Goal: Information Seeking & Learning: Learn about a topic

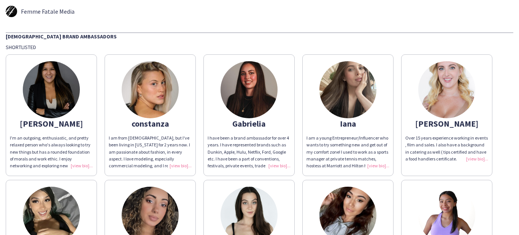
click at [342, 81] on img at bounding box center [347, 89] width 57 height 57
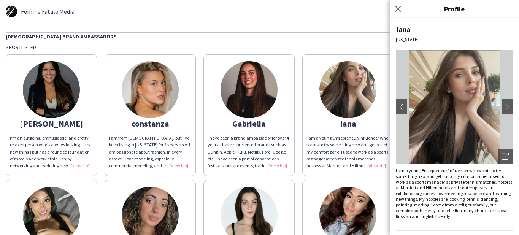
click at [428, 188] on div "I am a young Entrepreneur/Influencer who wants to try something new and get out…" at bounding box center [454, 193] width 117 height 51
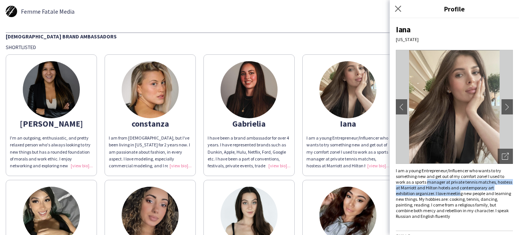
drag, startPoint x: 429, startPoint y: 180, endPoint x: 439, endPoint y: 191, distance: 14.6
click at [439, 191] on div "I am a young Entrepreneur/Influencer who wants to try something new and get out…" at bounding box center [454, 193] width 117 height 51
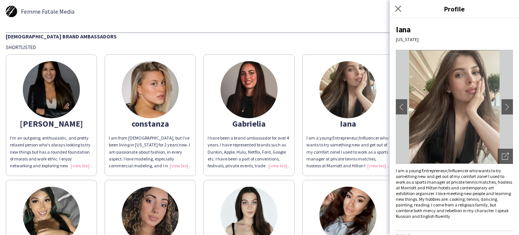
click at [339, 48] on div "Shortlisted" at bounding box center [260, 47] width 508 height 7
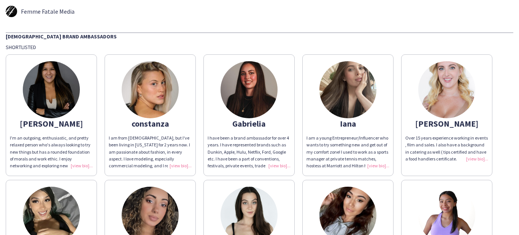
click at [453, 46] on div "Shortlisted" at bounding box center [260, 47] width 508 height 7
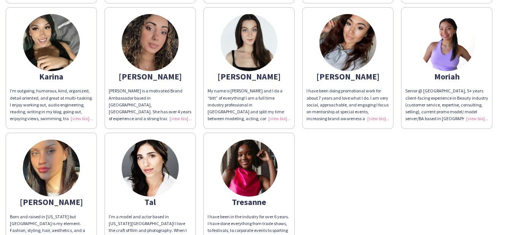
scroll to position [191, 0]
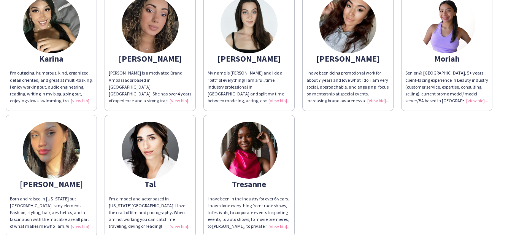
click at [426, 129] on div "[PERSON_NAME]'m an outgoing, enthusiastic, and pretty relaxed person who's alwa…" at bounding box center [260, 48] width 508 height 377
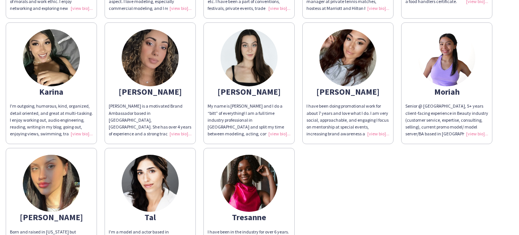
scroll to position [226, 0]
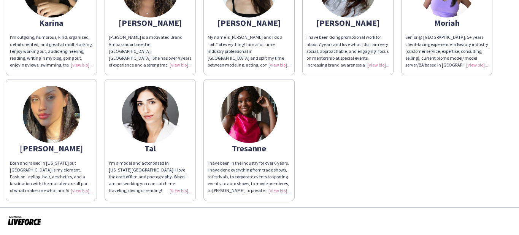
click at [377, 172] on div "[PERSON_NAME]'m an outgoing, enthusiastic, and pretty relaxed person who's alwa…" at bounding box center [260, 12] width 508 height 377
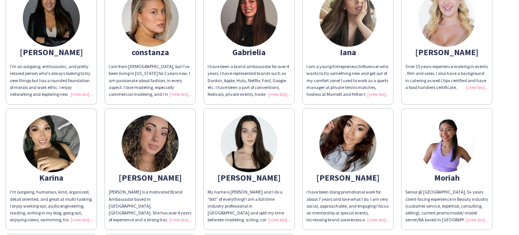
scroll to position [79, 0]
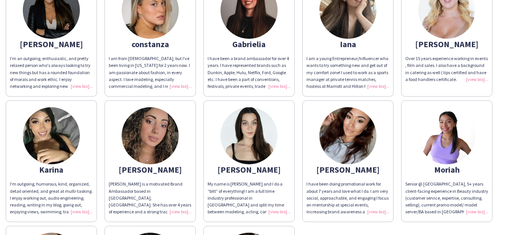
click at [63, 139] on img at bounding box center [51, 135] width 57 height 57
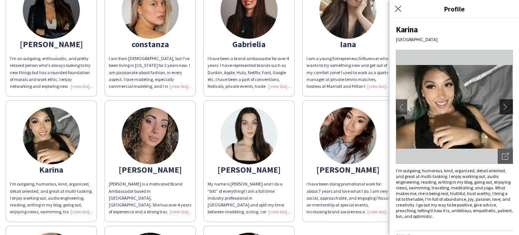
click at [504, 106] on app-icon "chevron-right" at bounding box center [507, 106] width 11 height 7
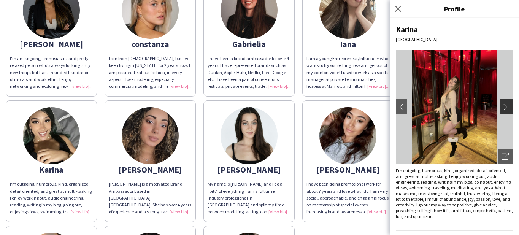
click at [505, 107] on app-icon "chevron-right" at bounding box center [507, 106] width 11 height 7
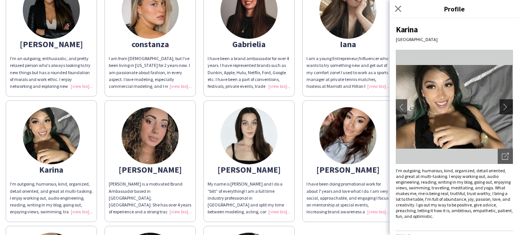
click at [505, 107] on app-icon "chevron-right" at bounding box center [507, 106] width 11 height 7
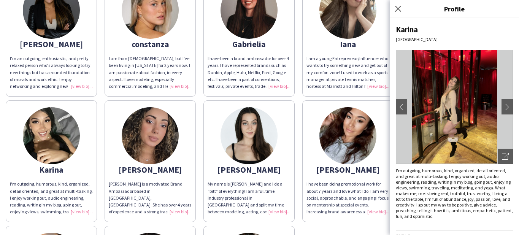
click at [365, 162] on app-share-pages-crew-card "[PERSON_NAME] I have been doing promotional work for about 7 years and love wha…" at bounding box center [347, 161] width 91 height 122
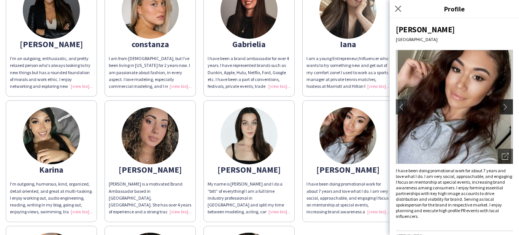
click at [506, 108] on app-icon "chevron-right" at bounding box center [507, 106] width 11 height 7
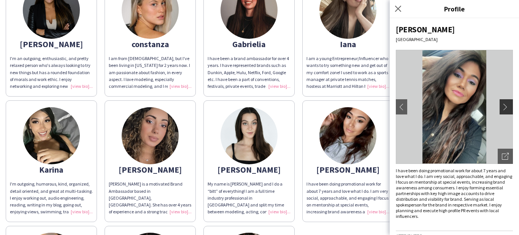
click at [506, 108] on app-icon "chevron-right" at bounding box center [507, 106] width 11 height 7
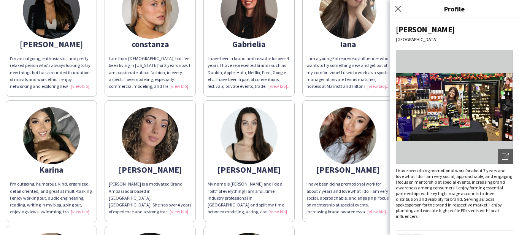
click at [506, 107] on app-icon "chevron-right" at bounding box center [507, 106] width 11 height 7
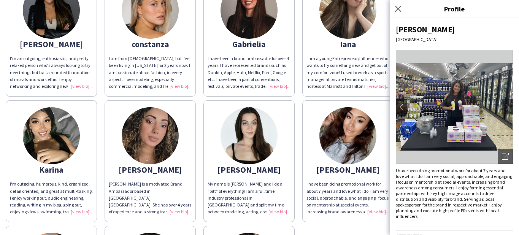
click at [40, 148] on img at bounding box center [51, 135] width 57 height 57
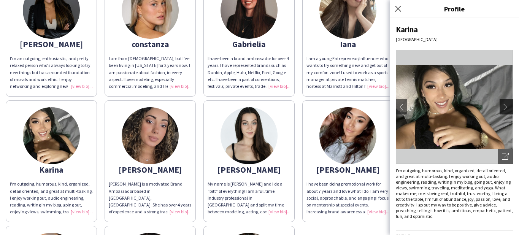
click at [505, 107] on app-icon "chevron-right" at bounding box center [507, 106] width 11 height 7
click at [502, 103] on app-icon "chevron-right" at bounding box center [507, 106] width 11 height 7
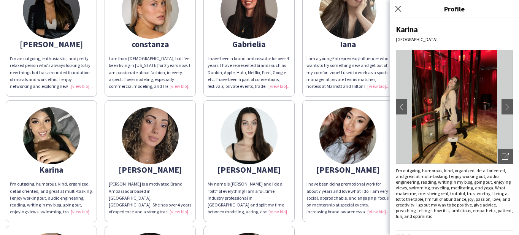
scroll to position [0, 0]
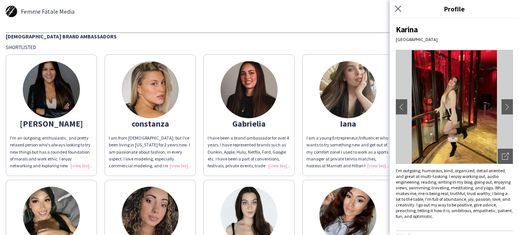
click at [349, 39] on div "[DEMOGRAPHIC_DATA] Brand Ambassadors" at bounding box center [260, 36] width 508 height 8
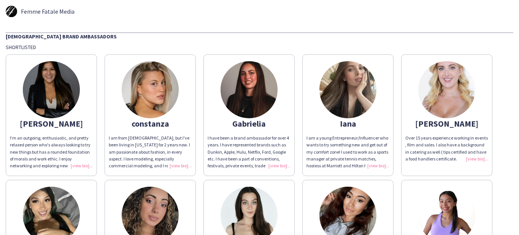
click at [351, 87] on img at bounding box center [347, 89] width 57 height 57
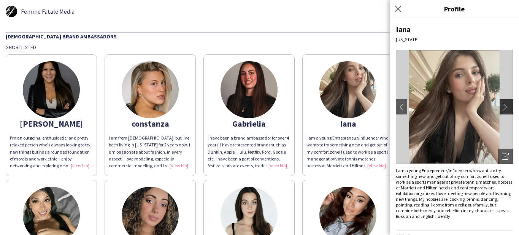
click at [510, 105] on app-icon "chevron-right" at bounding box center [507, 106] width 11 height 7
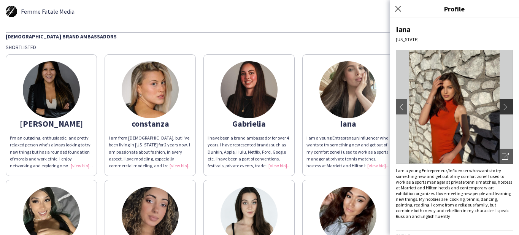
click at [505, 106] on app-icon "chevron-right" at bounding box center [507, 106] width 11 height 7
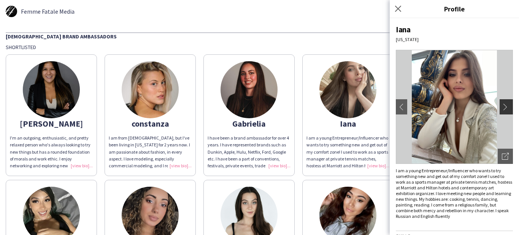
click at [506, 106] on app-icon "chevron-right" at bounding box center [507, 106] width 11 height 7
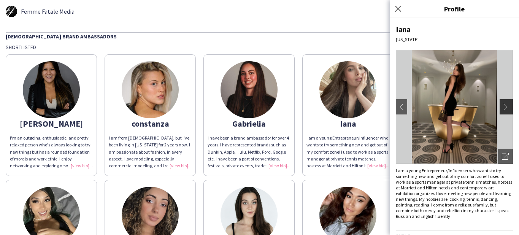
click at [506, 106] on app-icon "chevron-right" at bounding box center [507, 106] width 11 height 7
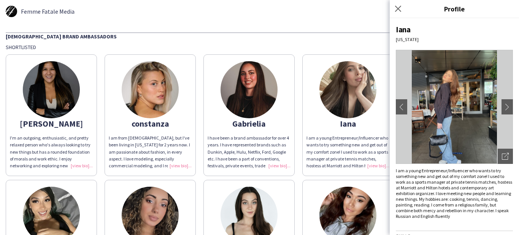
click at [352, 19] on div "Femme Fatale Media [DEMOGRAPHIC_DATA] Brand Ambassadors Shortlisted [PERSON_NAM…" at bounding box center [259, 216] width 519 height 433
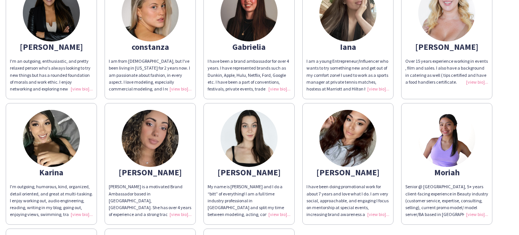
scroll to position [83, 0]
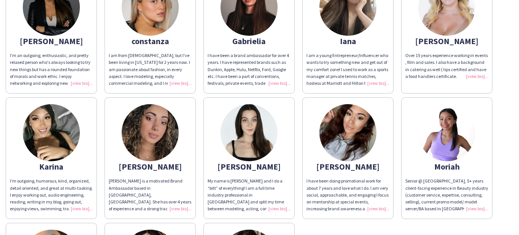
click at [245, 127] on img at bounding box center [249, 132] width 57 height 57
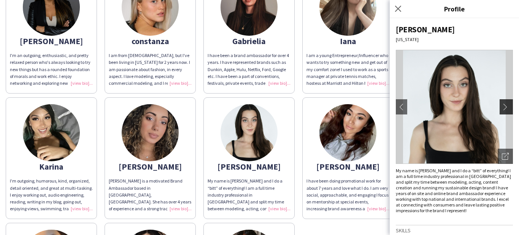
click at [505, 103] on app-icon "chevron-right" at bounding box center [507, 106] width 11 height 7
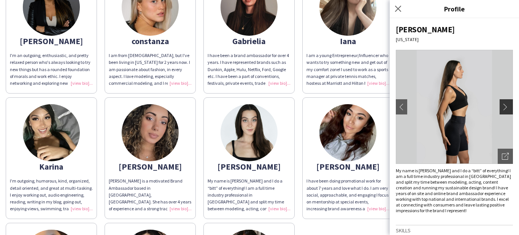
click at [505, 103] on app-icon "chevron-right" at bounding box center [507, 106] width 11 height 7
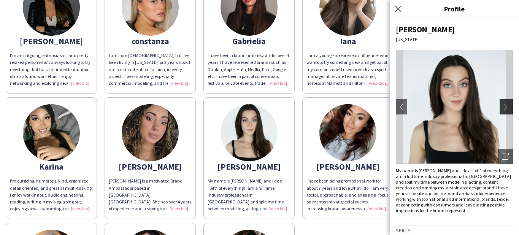
click at [505, 103] on app-icon "chevron-right" at bounding box center [507, 106] width 11 height 7
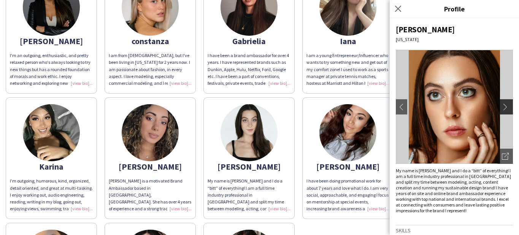
click at [505, 103] on app-icon "chevron-right" at bounding box center [507, 106] width 11 height 7
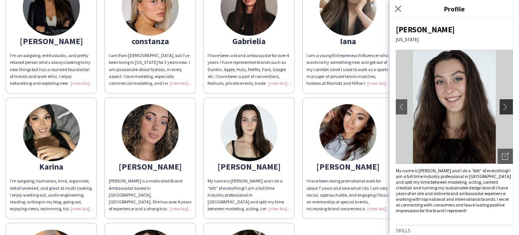
click at [505, 103] on app-icon "chevron-right" at bounding box center [507, 106] width 11 height 7
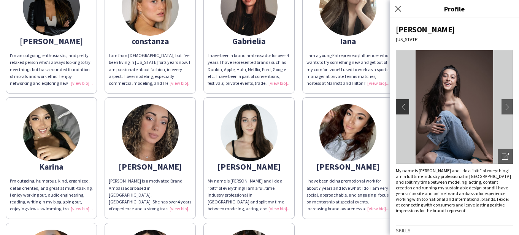
click at [404, 105] on app-icon "chevron-left" at bounding box center [401, 106] width 11 height 7
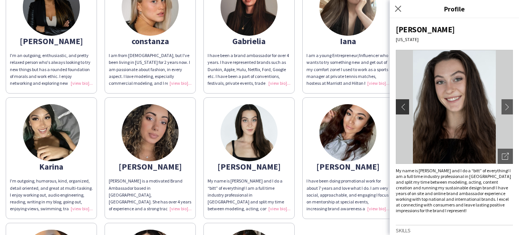
click at [405, 105] on app-icon "chevron-left" at bounding box center [401, 106] width 11 height 7
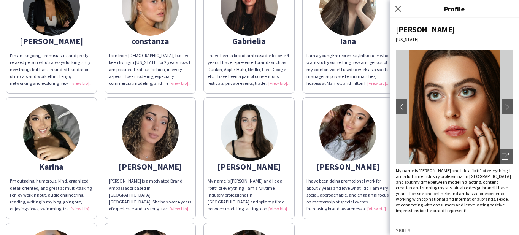
click at [364, 95] on div "[PERSON_NAME]'m an outgoing, enthusiastic, and pretty relaxed person who's alwa…" at bounding box center [260, 156] width 508 height 377
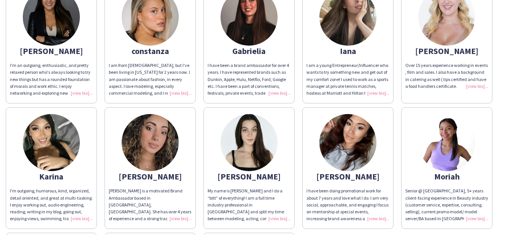
scroll to position [72, 0]
click at [460, 157] on img at bounding box center [446, 142] width 57 height 57
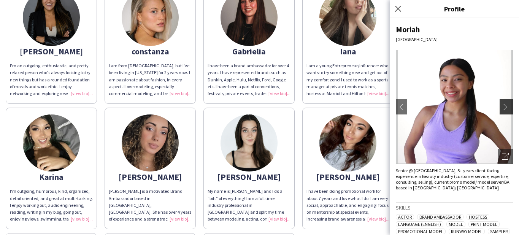
click at [504, 107] on app-icon "chevron-right" at bounding box center [507, 106] width 11 height 7
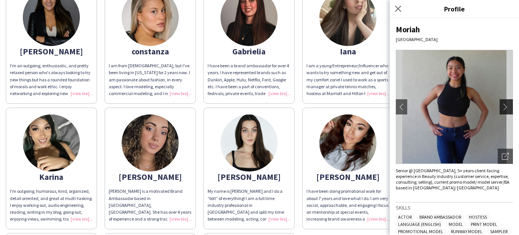
click at [504, 107] on app-icon "chevron-right" at bounding box center [507, 106] width 11 height 7
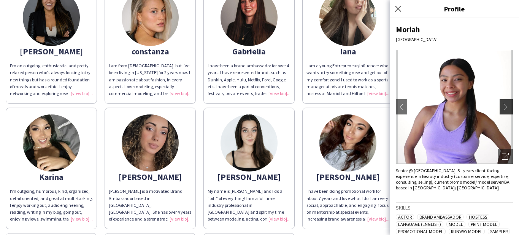
click at [504, 107] on app-icon "chevron-right" at bounding box center [507, 106] width 11 height 7
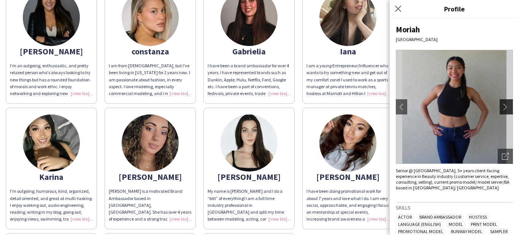
click at [505, 107] on app-icon "chevron-right" at bounding box center [507, 106] width 11 height 7
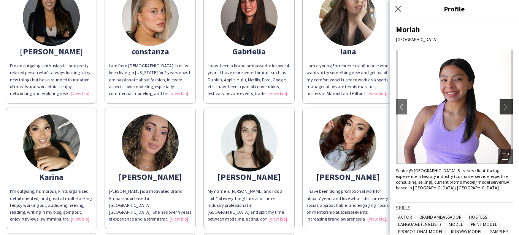
click at [505, 107] on app-icon "chevron-right" at bounding box center [507, 106] width 11 height 7
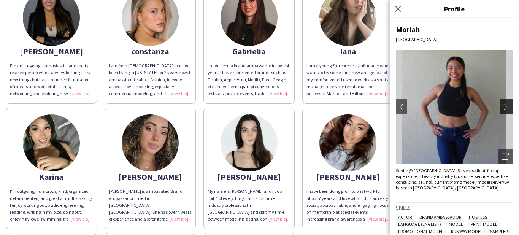
click at [505, 107] on app-icon "chevron-right" at bounding box center [507, 106] width 11 height 7
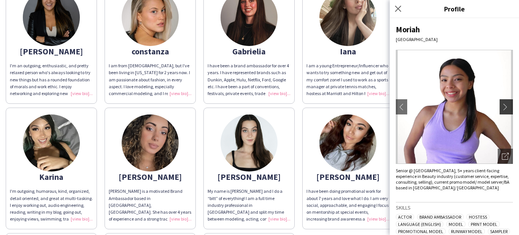
click at [505, 107] on app-icon "chevron-right" at bounding box center [507, 106] width 11 height 7
click at [301, 106] on div "[PERSON_NAME]'m an outgoing, enthusiastic, and pretty relaxed person who's alwa…" at bounding box center [260, 166] width 508 height 377
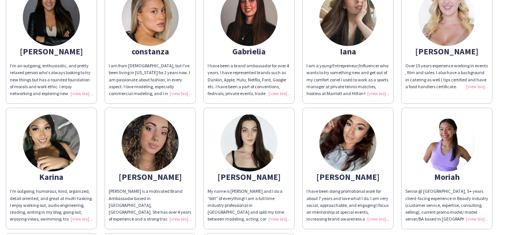
scroll to position [57, 0]
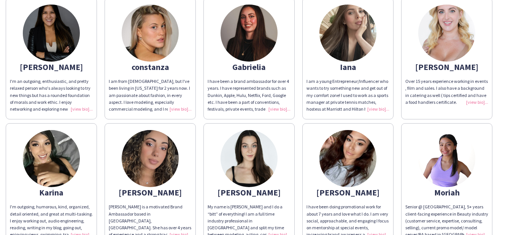
click at [29, 36] on img at bounding box center [51, 33] width 57 height 57
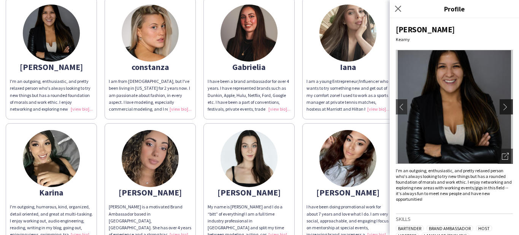
click at [508, 103] on app-icon "chevron-right" at bounding box center [507, 106] width 11 height 7
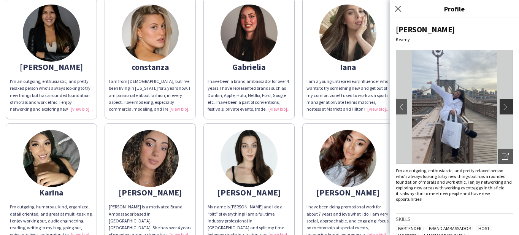
click at [508, 103] on app-icon "chevron-right" at bounding box center [507, 106] width 11 height 7
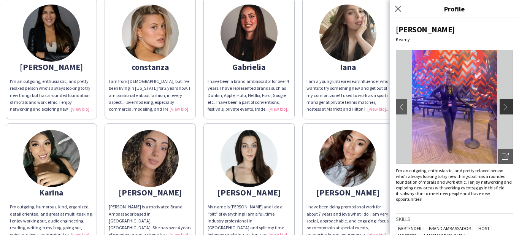
click at [504, 106] on app-icon "chevron-right" at bounding box center [507, 106] width 11 height 7
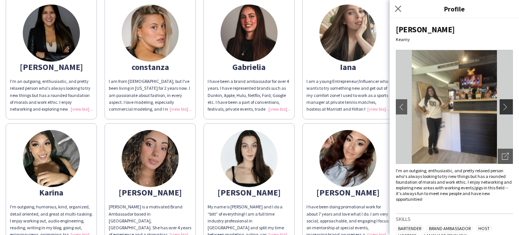
click at [504, 106] on app-icon "chevron-right" at bounding box center [507, 106] width 11 height 7
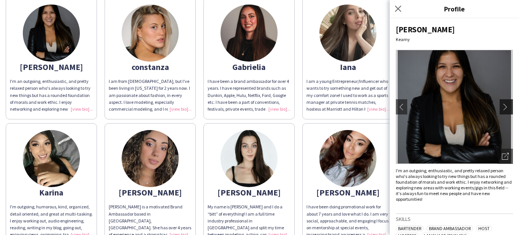
click at [504, 106] on app-icon "chevron-right" at bounding box center [507, 106] width 11 height 7
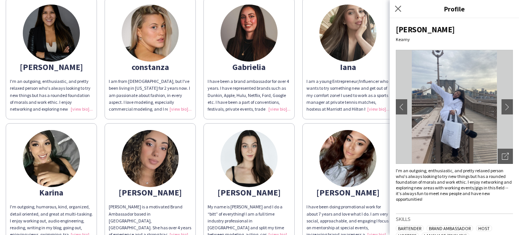
click at [298, 118] on div "[PERSON_NAME]'m an outgoing, enthusiastic, and pretty relaxed person who's alwa…" at bounding box center [260, 182] width 508 height 377
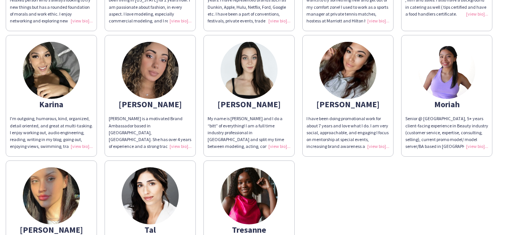
scroll to position [180, 0]
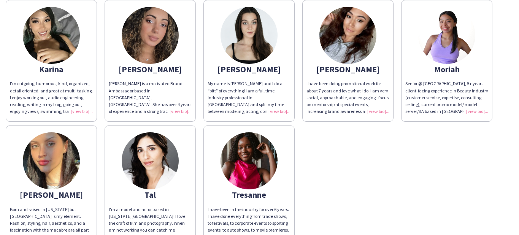
click at [59, 164] on img at bounding box center [51, 160] width 57 height 57
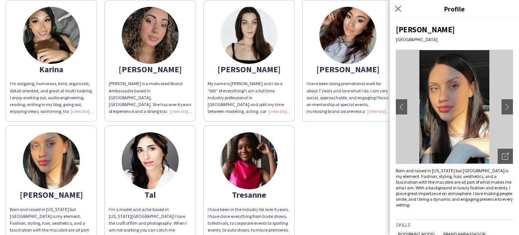
click at [514, 109] on div "Shelby [GEOGRAPHIC_DATA] chevron-left chevron-right Open photos pop-in Born and…" at bounding box center [454, 126] width 129 height 217
click at [493, 109] on img at bounding box center [454, 107] width 117 height 114
click at [497, 109] on img at bounding box center [454, 107] width 117 height 114
click at [505, 109] on app-icon "chevron-right" at bounding box center [507, 106] width 11 height 7
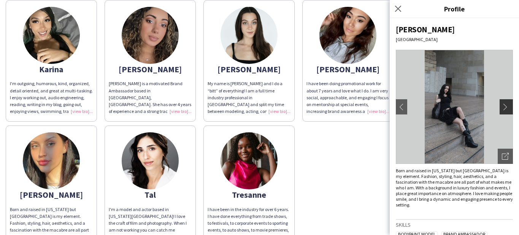
click at [505, 109] on app-icon "chevron-right" at bounding box center [507, 106] width 11 height 7
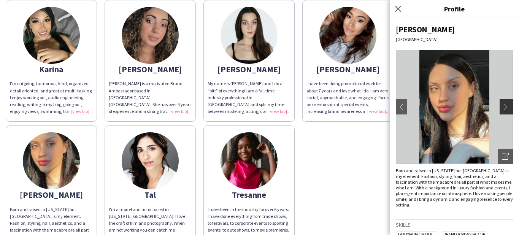
click at [505, 109] on app-icon "chevron-right" at bounding box center [507, 106] width 11 height 7
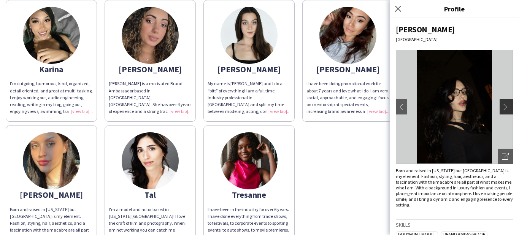
click at [505, 109] on app-icon "chevron-right" at bounding box center [507, 106] width 11 height 7
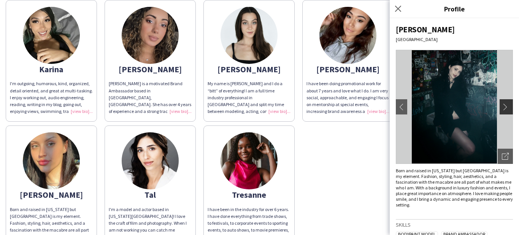
click at [505, 109] on app-icon "chevron-right" at bounding box center [507, 106] width 11 height 7
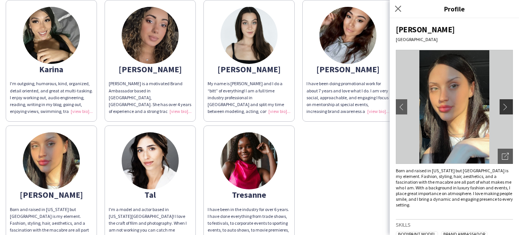
click at [505, 109] on app-icon "chevron-right" at bounding box center [507, 106] width 11 height 7
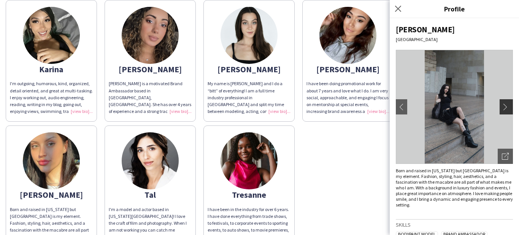
click at [505, 109] on app-icon "chevron-right" at bounding box center [507, 106] width 11 height 7
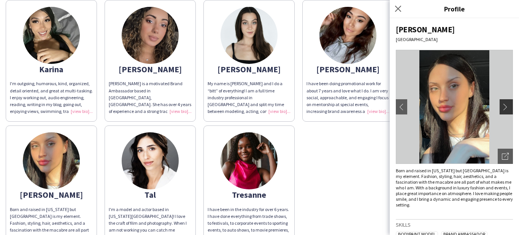
click at [505, 109] on app-icon "chevron-right" at bounding box center [507, 106] width 11 height 7
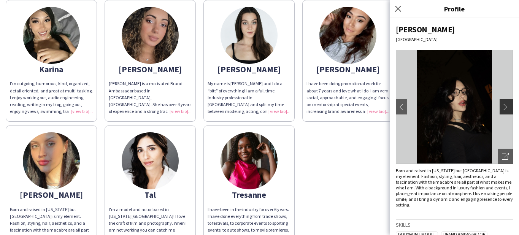
click at [505, 109] on app-icon "chevron-right" at bounding box center [507, 106] width 11 height 7
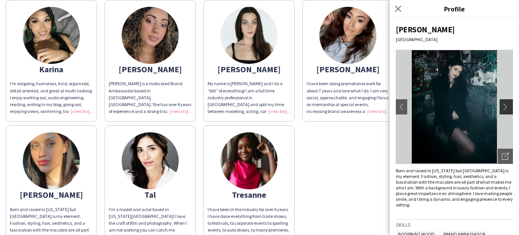
click at [505, 109] on app-icon "chevron-right" at bounding box center [507, 106] width 11 height 7
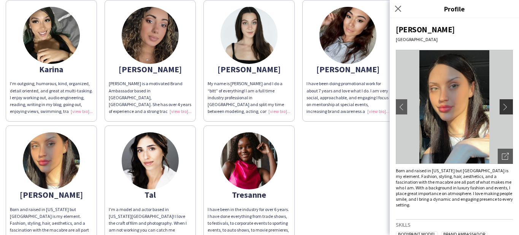
click at [505, 109] on app-icon "chevron-right" at bounding box center [507, 106] width 11 height 7
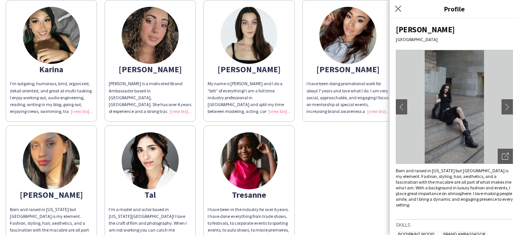
click at [153, 164] on img at bounding box center [150, 160] width 57 height 57
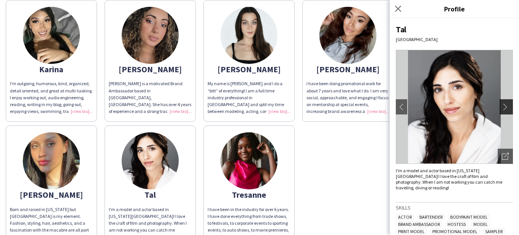
click at [507, 101] on button "chevron-right" at bounding box center [507, 106] width 15 height 15
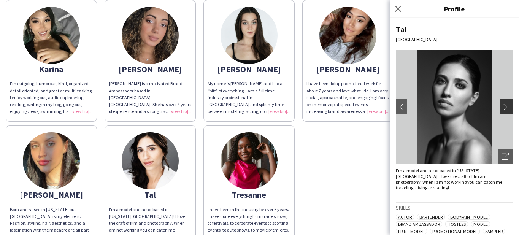
click at [507, 101] on button "chevron-right" at bounding box center [507, 106] width 15 height 15
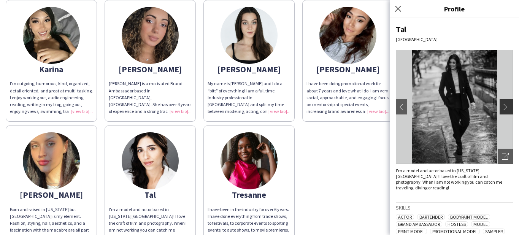
click at [507, 101] on button "chevron-right" at bounding box center [507, 106] width 15 height 15
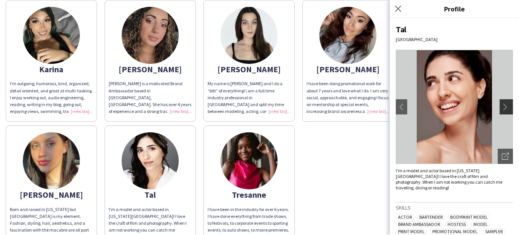
click at [505, 111] on button "chevron-right" at bounding box center [507, 106] width 15 height 15
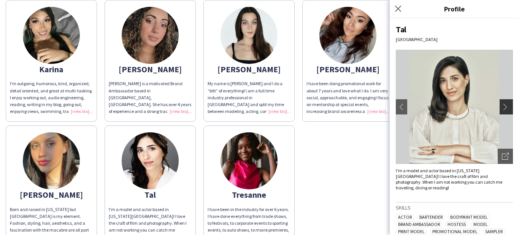
click at [508, 104] on app-icon "chevron-right" at bounding box center [507, 106] width 11 height 7
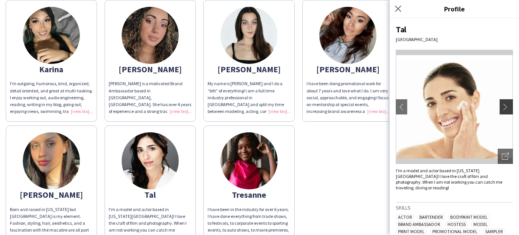
click at [508, 104] on app-icon "chevron-right" at bounding box center [507, 106] width 11 height 7
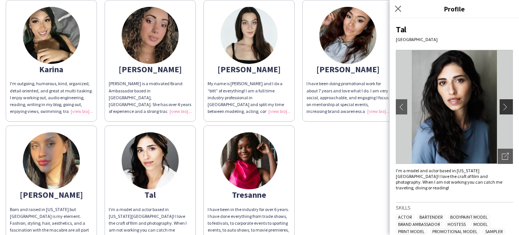
click at [508, 104] on app-icon "chevron-right" at bounding box center [507, 106] width 11 height 7
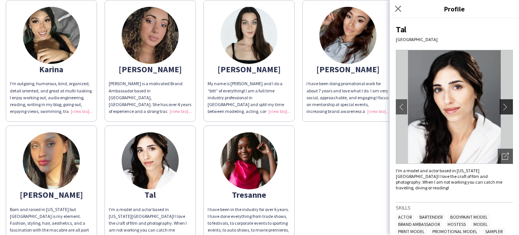
click at [508, 104] on app-icon "chevron-right" at bounding box center [507, 106] width 11 height 7
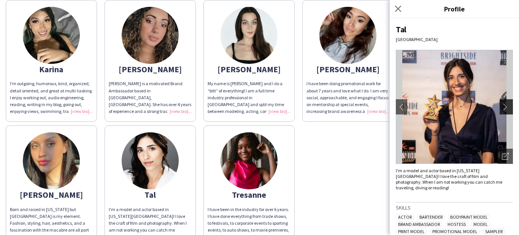
click at [508, 104] on app-icon "chevron-right" at bounding box center [507, 106] width 11 height 7
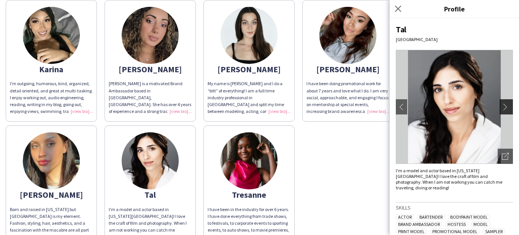
click at [508, 104] on app-icon "chevron-right" at bounding box center [507, 106] width 11 height 7
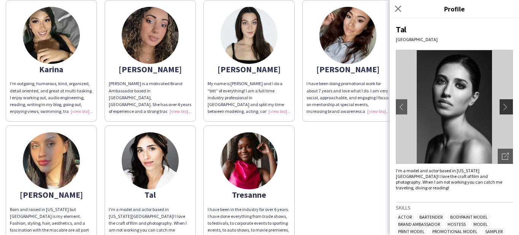
click at [508, 104] on app-icon "chevron-right" at bounding box center [507, 106] width 11 height 7
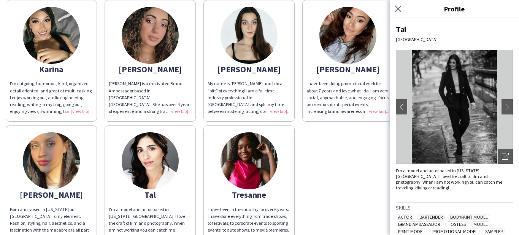
click at [331, 200] on div "[PERSON_NAME]'m an outgoing, enthusiastic, and pretty relaxed person who's alwa…" at bounding box center [260, 59] width 508 height 377
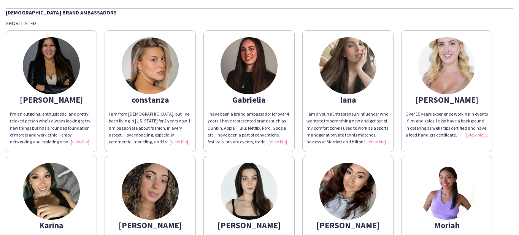
scroll to position [15, 0]
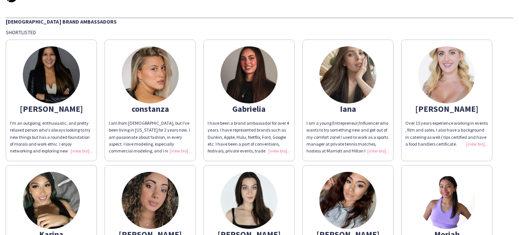
click at [155, 105] on div "constanza" at bounding box center [150, 108] width 83 height 7
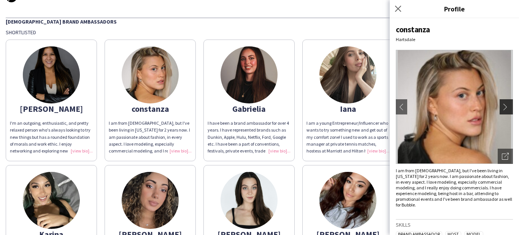
click at [506, 108] on app-icon "chevron-right" at bounding box center [507, 106] width 11 height 7
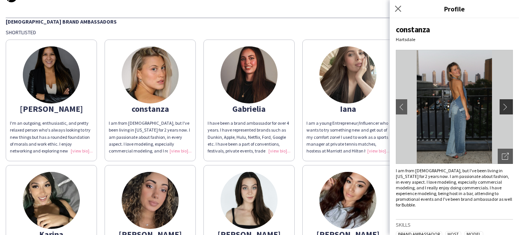
click at [506, 108] on app-icon "chevron-right" at bounding box center [507, 106] width 11 height 7
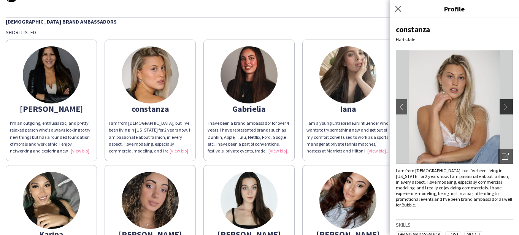
click at [505, 107] on app-icon "chevron-right" at bounding box center [507, 106] width 11 height 7
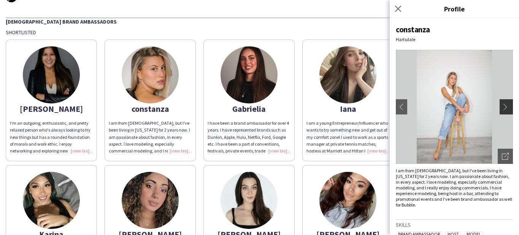
click at [505, 107] on app-icon "chevron-right" at bounding box center [507, 106] width 11 height 7
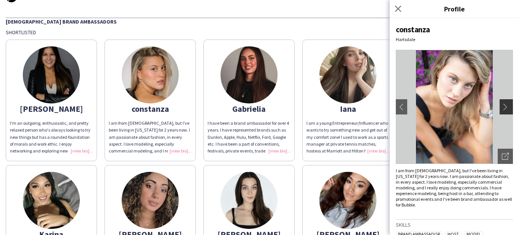
click at [505, 107] on app-icon "chevron-right" at bounding box center [507, 106] width 11 height 7
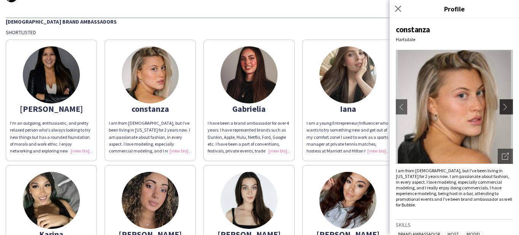
click at [505, 107] on app-icon "chevron-right" at bounding box center [507, 106] width 11 height 7
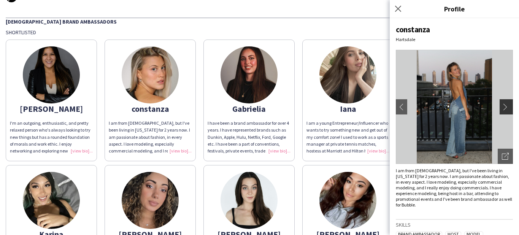
click at [505, 107] on app-icon "chevron-right" at bounding box center [507, 106] width 11 height 7
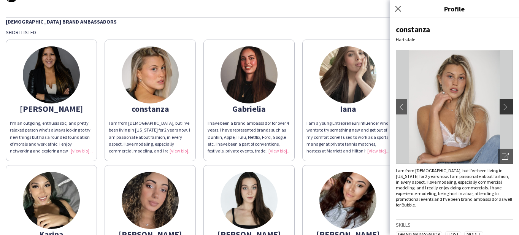
click at [505, 107] on app-icon "chevron-right" at bounding box center [507, 106] width 11 height 7
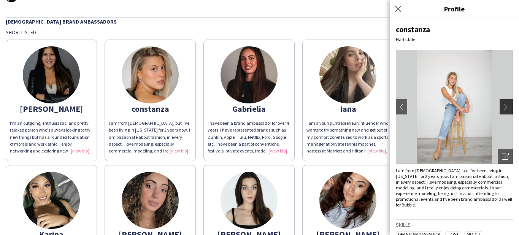
click at [505, 107] on app-icon "chevron-right" at bounding box center [507, 106] width 11 height 7
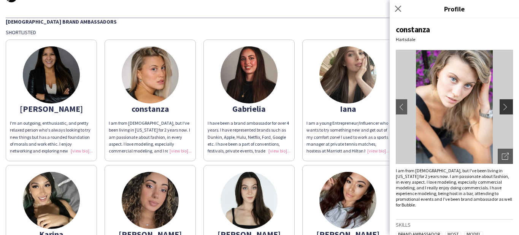
click at [505, 107] on app-icon "chevron-right" at bounding box center [507, 106] width 11 height 7
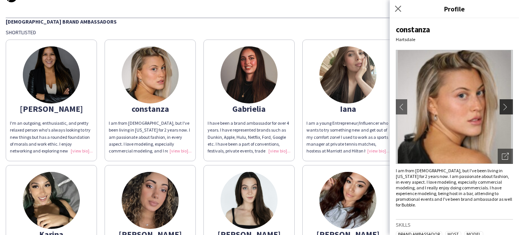
click at [505, 107] on app-icon "chevron-right" at bounding box center [507, 106] width 11 height 7
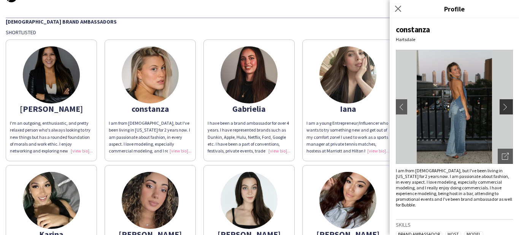
click at [505, 107] on app-icon "chevron-right" at bounding box center [507, 106] width 11 height 7
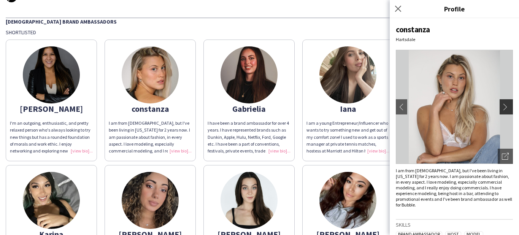
click at [505, 107] on app-icon "chevron-right" at bounding box center [507, 106] width 11 height 7
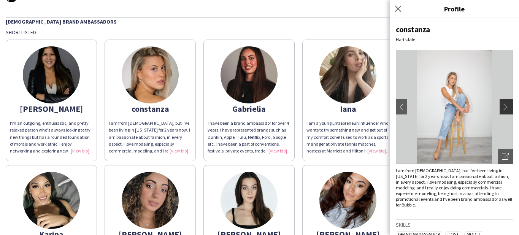
click at [505, 107] on app-icon "chevron-right" at bounding box center [507, 106] width 11 height 7
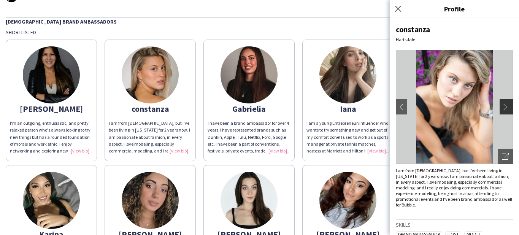
click at [505, 107] on app-icon "chevron-right" at bounding box center [507, 106] width 11 height 7
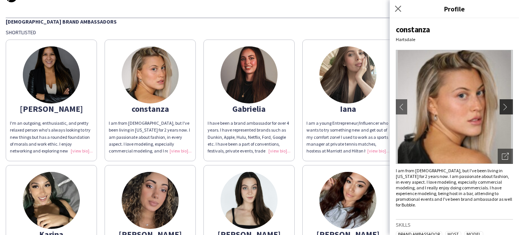
click at [505, 107] on app-icon "chevron-right" at bounding box center [507, 106] width 11 height 7
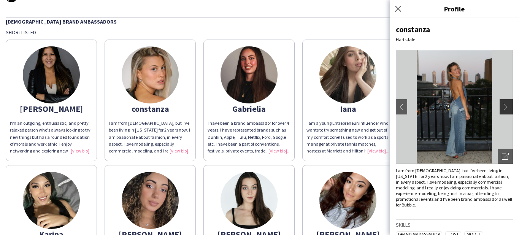
click at [505, 107] on app-icon "chevron-right" at bounding box center [507, 106] width 11 height 7
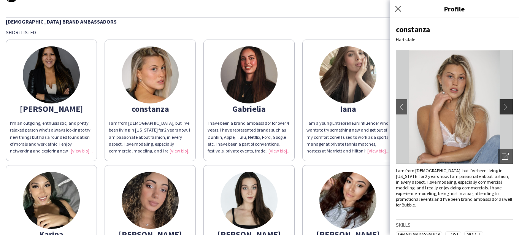
click at [505, 107] on app-icon "chevron-right" at bounding box center [507, 106] width 11 height 7
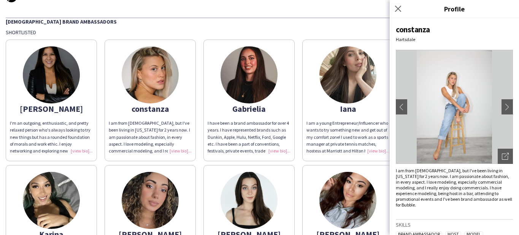
scroll to position [62, 0]
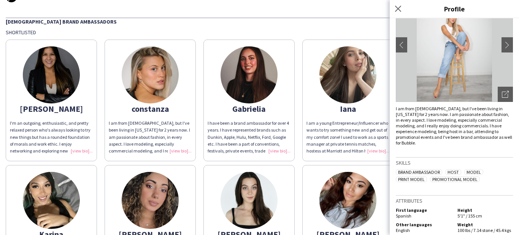
click at [457, 214] on div "First language Spanish Height 5'1" / 155 cm" at bounding box center [454, 213] width 117 height 13
click at [445, 143] on div "[PERSON_NAME] chevron-left chevron-right Open photos pop-in I am from [DEMOGRAP…" at bounding box center [454, 126] width 129 height 217
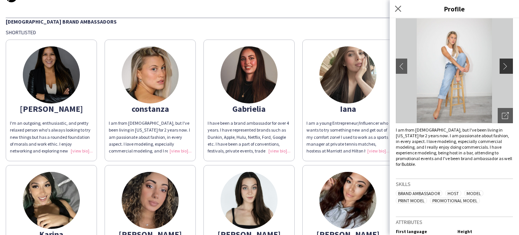
click at [510, 66] on app-icon "chevron-right" at bounding box center [507, 66] width 11 height 7
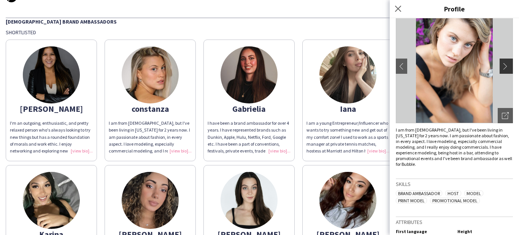
click at [510, 66] on app-icon "chevron-right" at bounding box center [507, 66] width 11 height 7
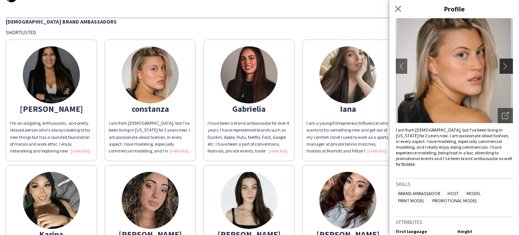
click at [510, 66] on app-icon "chevron-right" at bounding box center [507, 66] width 11 height 7
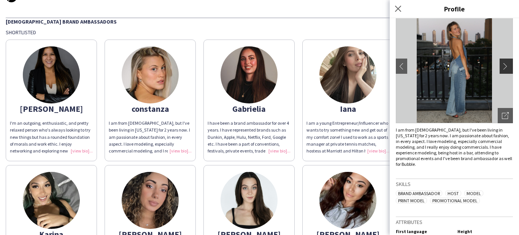
click at [510, 66] on app-icon "chevron-right" at bounding box center [507, 66] width 11 height 7
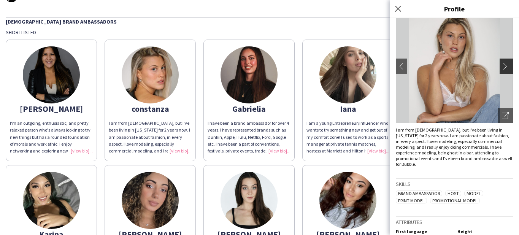
click at [509, 65] on app-icon "chevron-right" at bounding box center [507, 66] width 11 height 7
